Goal: Information Seeking & Learning: Learn about a topic

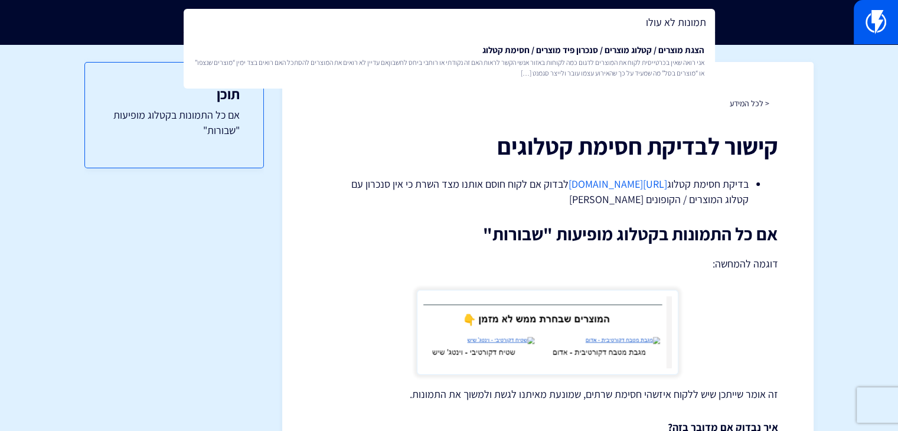
type input "תמונות לא עולו"
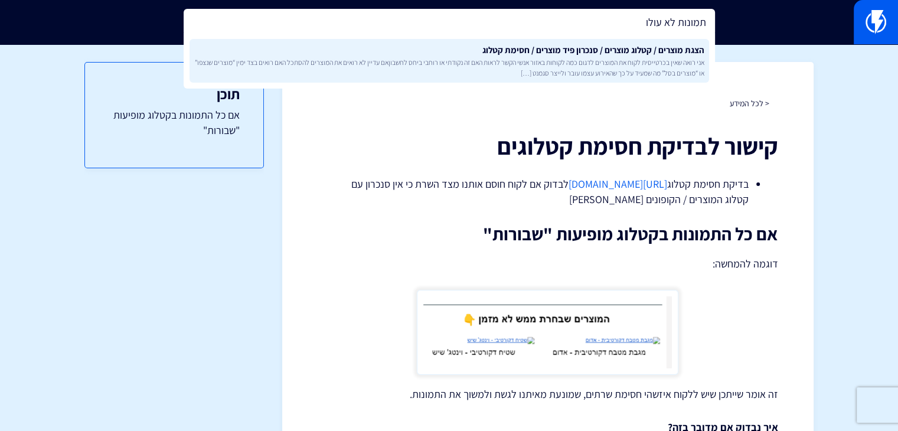
click at [598, 63] on span "אני רואה שאין בכרטייסית לקוח את המוצרים לדגום כמה לקוחות באזור אנשי הקשר לראות …" at bounding box center [449, 67] width 510 height 20
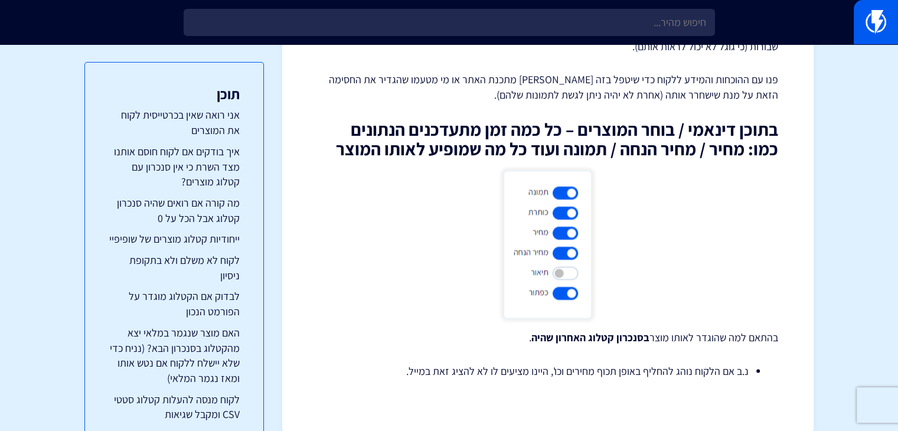
scroll to position [6420, 0]
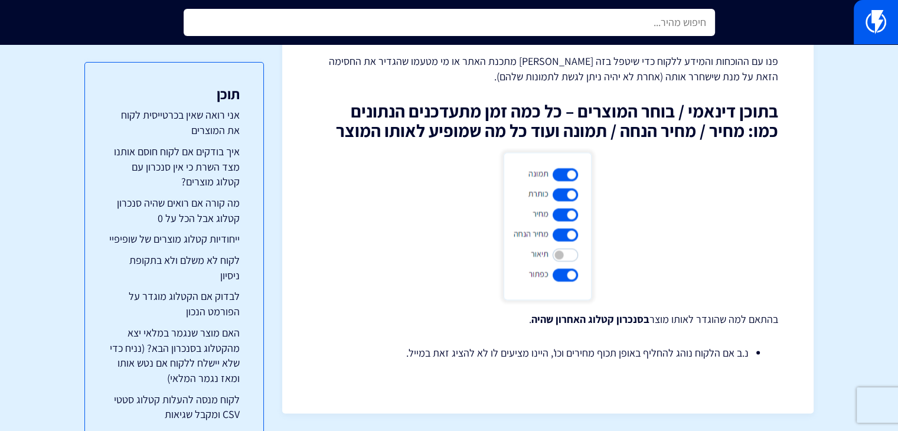
click at [601, 31] on input "text" at bounding box center [450, 22] width 532 height 27
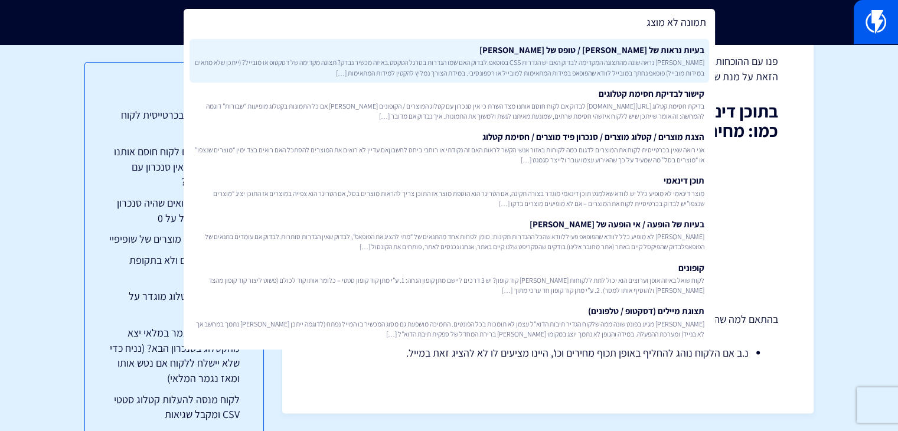
type input "תמונה לא מוצג"
click at [593, 67] on span "פופאפ נראה שונה מהתצוגה המקדימה לבדוק האם יש הגדרות CSS בפופאפ.לבדוק האם שמו הג…" at bounding box center [449, 67] width 510 height 20
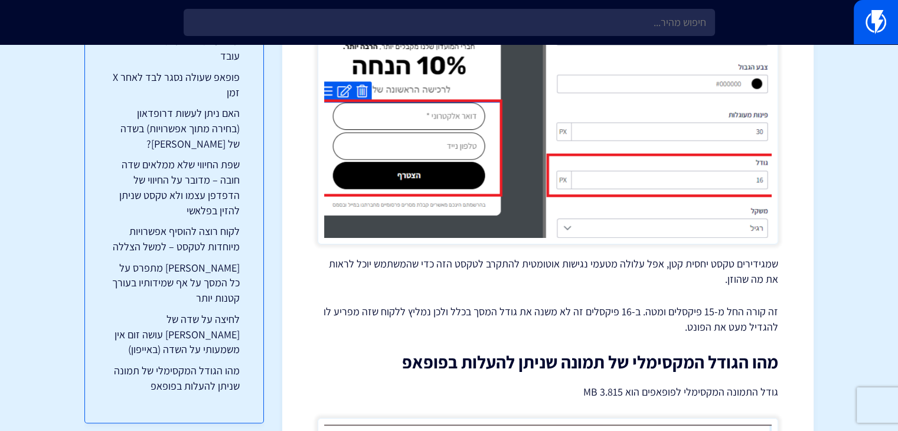
scroll to position [4672, 0]
